Goal: Navigation & Orientation: Find specific page/section

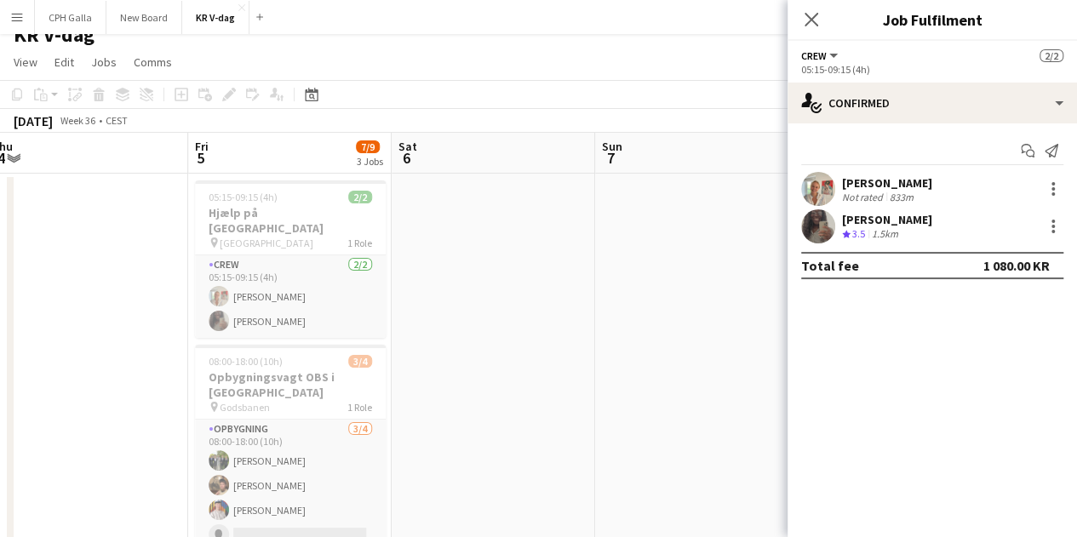
scroll to position [20, 0]
click at [809, 23] on div "Close pop-in" at bounding box center [812, 19] width 48 height 39
click at [809, 23] on icon at bounding box center [811, 19] width 16 height 16
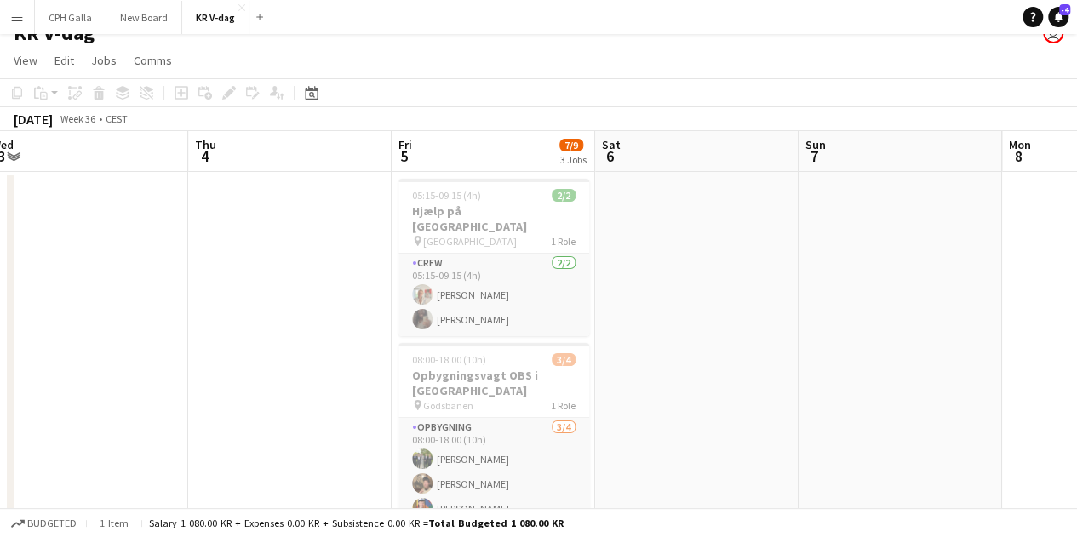
scroll to position [0, 442]
